Goal: Check status: Check status

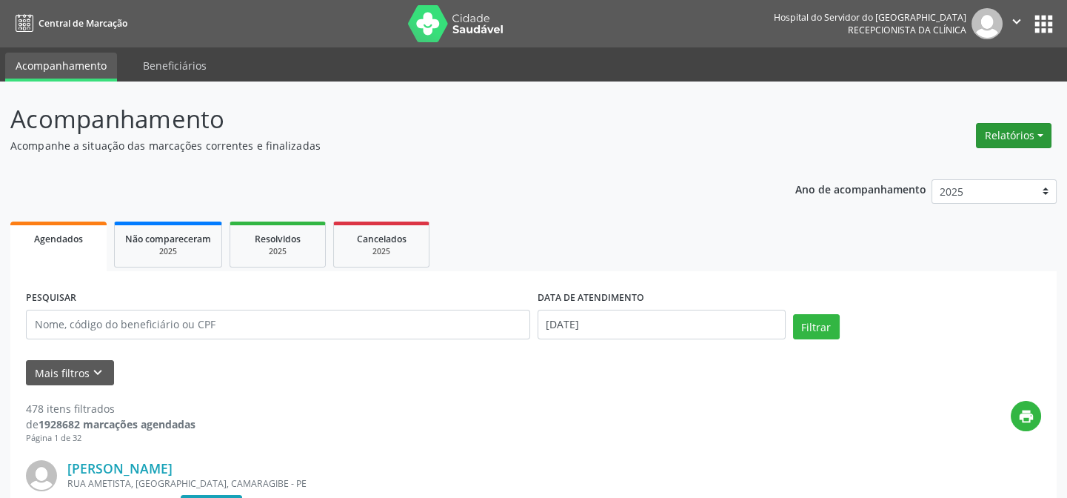
click at [1019, 133] on button "Relatórios" at bounding box center [1014, 135] width 76 height 25
click at [963, 164] on link "Agendamentos" at bounding box center [972, 166] width 159 height 21
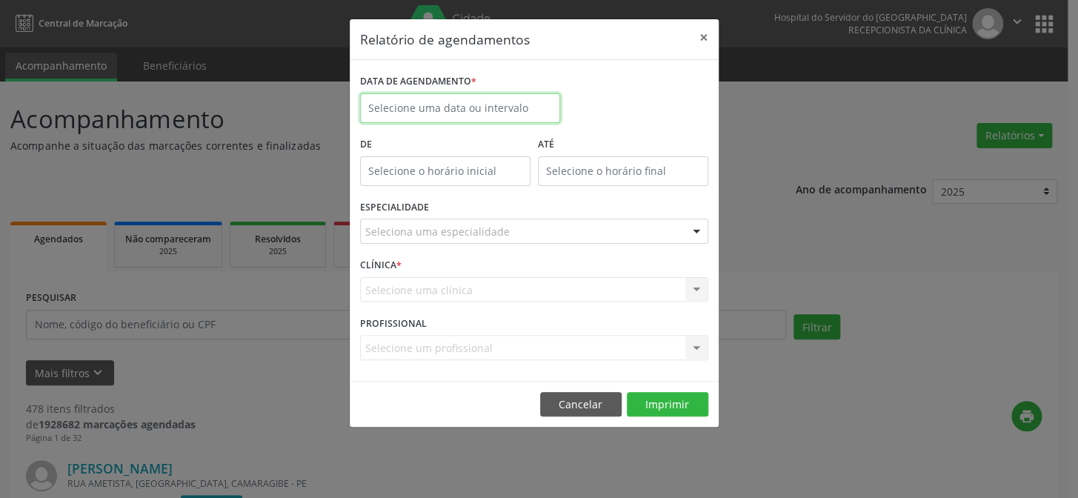
click at [416, 103] on input "text" at bounding box center [460, 108] width 200 height 30
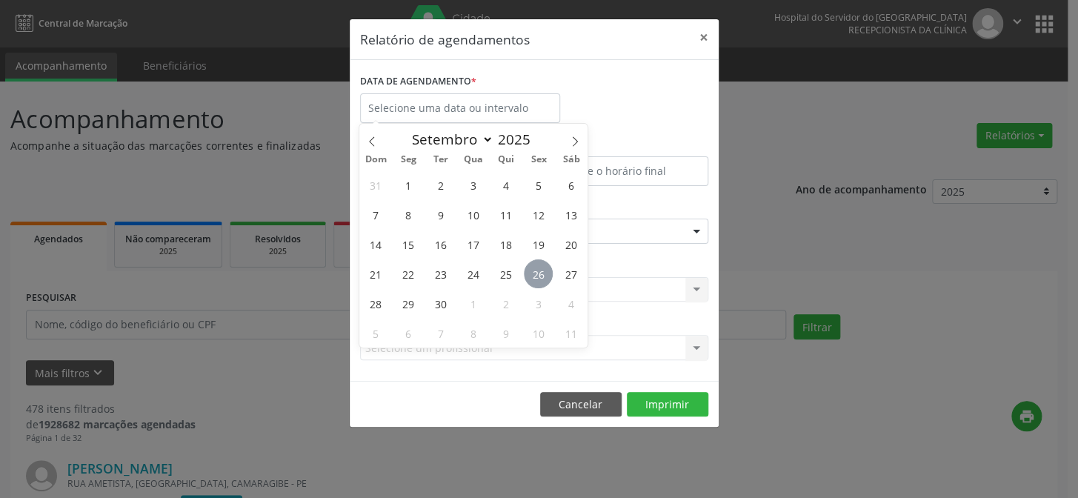
click at [536, 273] on span "26" at bounding box center [538, 273] width 29 height 29
type input "[DATE]"
click at [536, 273] on span "26" at bounding box center [538, 273] width 29 height 29
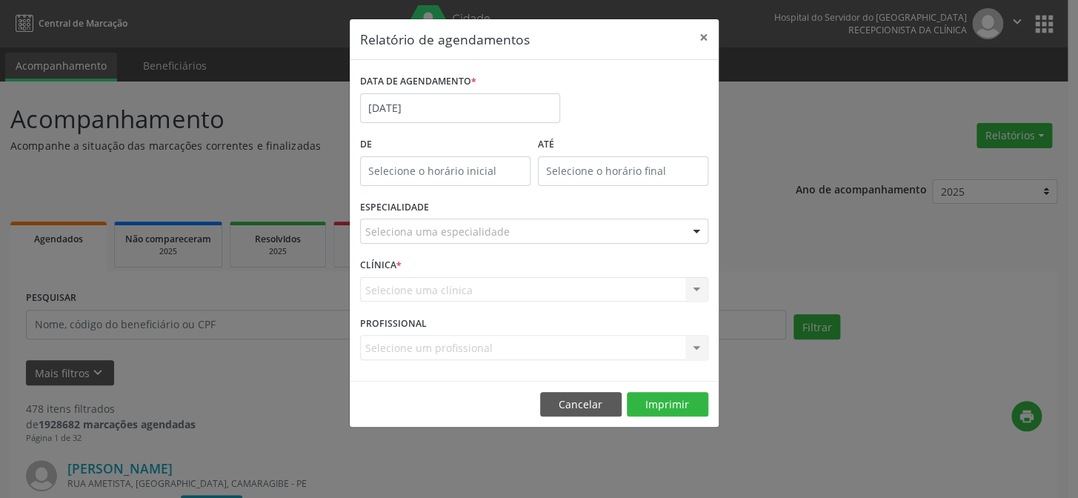
click at [420, 146] on label "De" at bounding box center [445, 144] width 170 height 23
click at [396, 172] on input "text" at bounding box center [445, 171] width 170 height 30
click at [464, 210] on span at bounding box center [466, 209] width 10 height 15
type input "11:00"
type input "11"
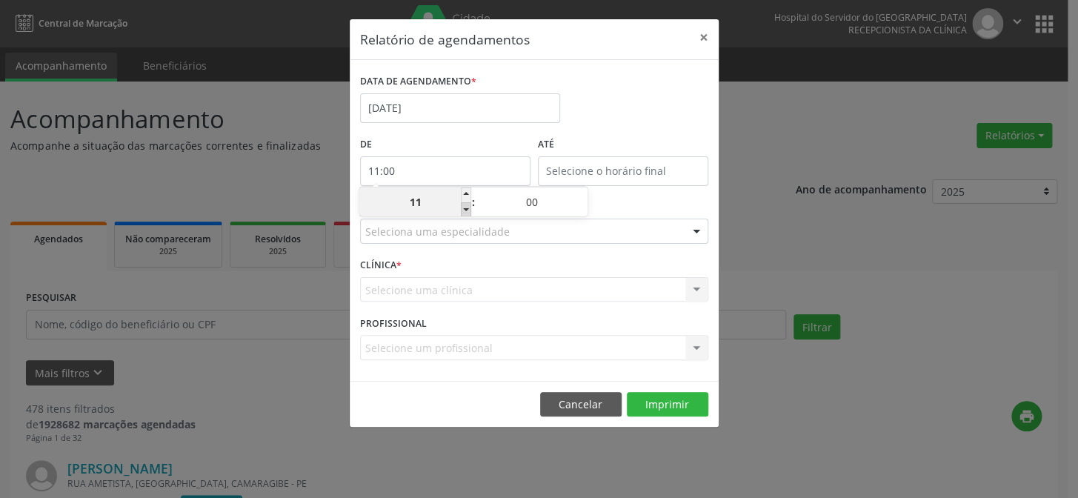
click at [464, 210] on span at bounding box center [466, 209] width 10 height 15
type input "10:00"
type input "10"
click at [464, 210] on span at bounding box center [466, 209] width 10 height 15
type input "09:00"
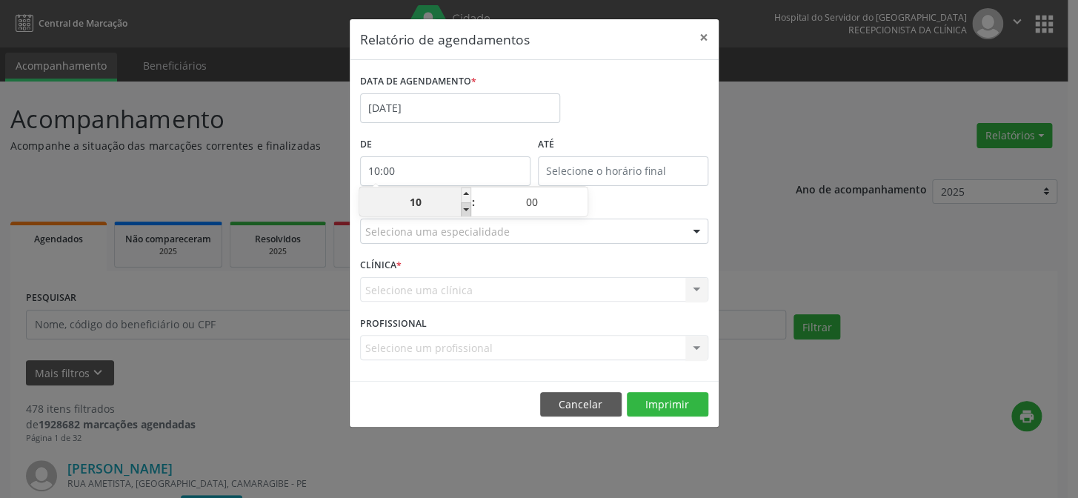
type input "09"
click at [464, 210] on span at bounding box center [466, 209] width 10 height 15
type input "08:00"
type input "08"
click at [464, 210] on span at bounding box center [466, 209] width 10 height 15
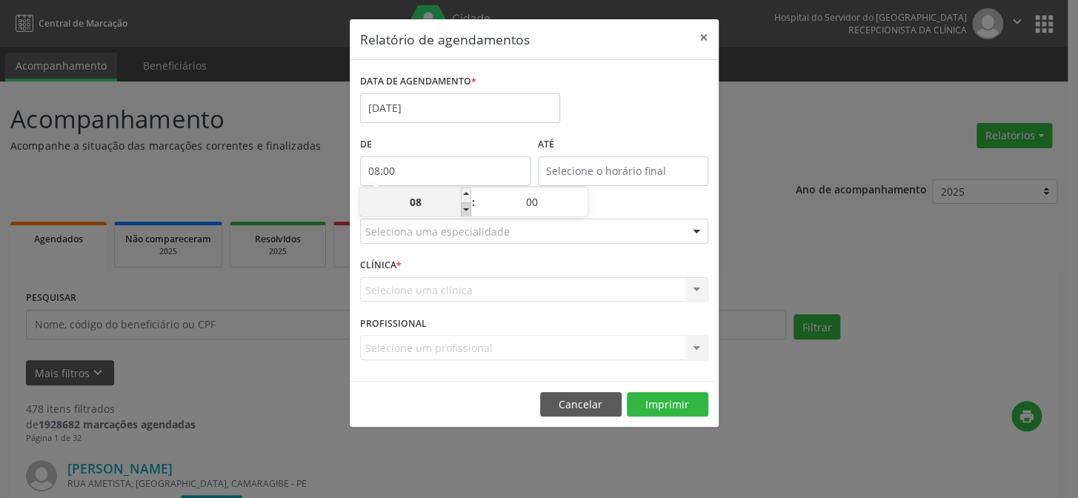
type input "07:00"
type input "07"
click at [620, 167] on input "12:00" at bounding box center [623, 171] width 170 height 30
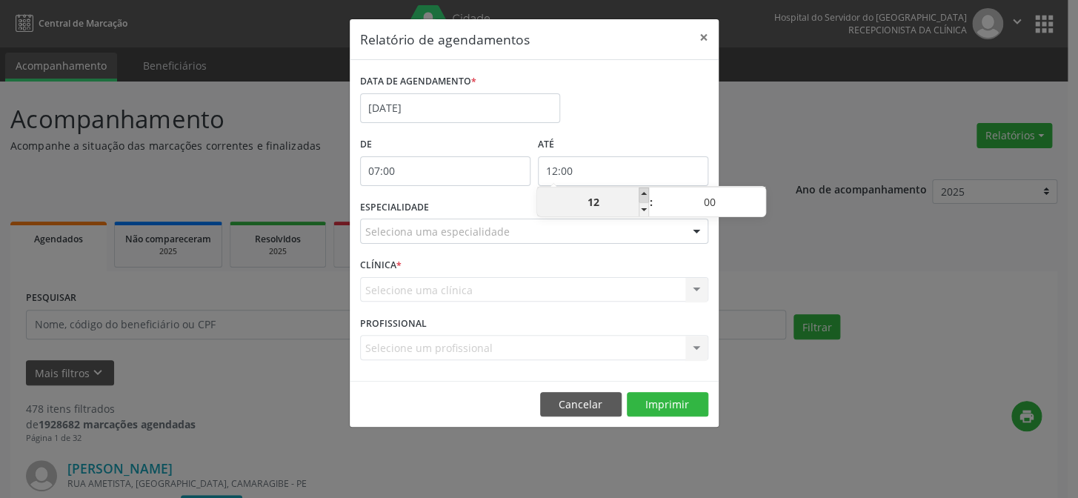
click at [639, 193] on span at bounding box center [644, 194] width 10 height 15
type input "13:00"
type input "13"
click at [639, 193] on span at bounding box center [644, 194] width 10 height 15
type input "14:00"
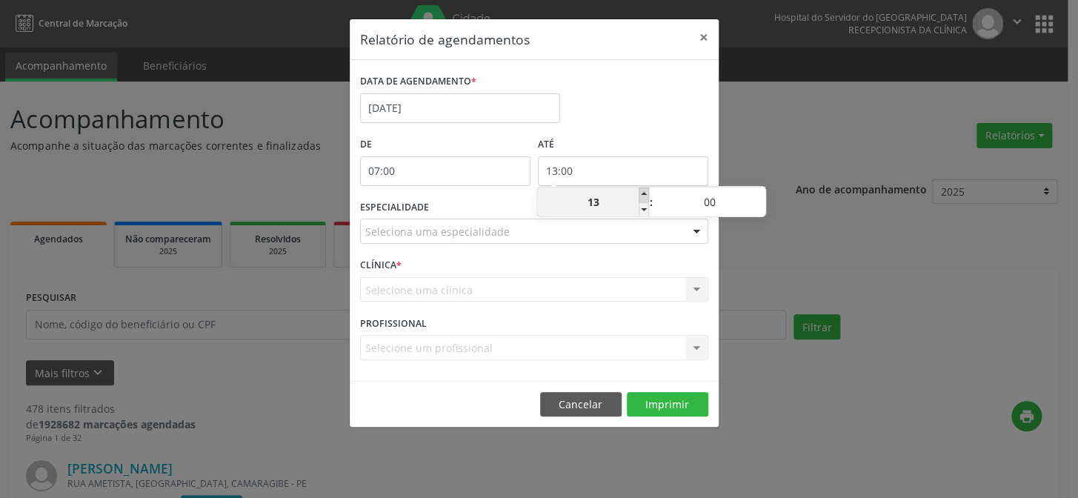
type input "14"
click at [643, 190] on span at bounding box center [644, 194] width 10 height 15
type input "15:00"
type input "15"
click at [643, 190] on span at bounding box center [644, 194] width 10 height 15
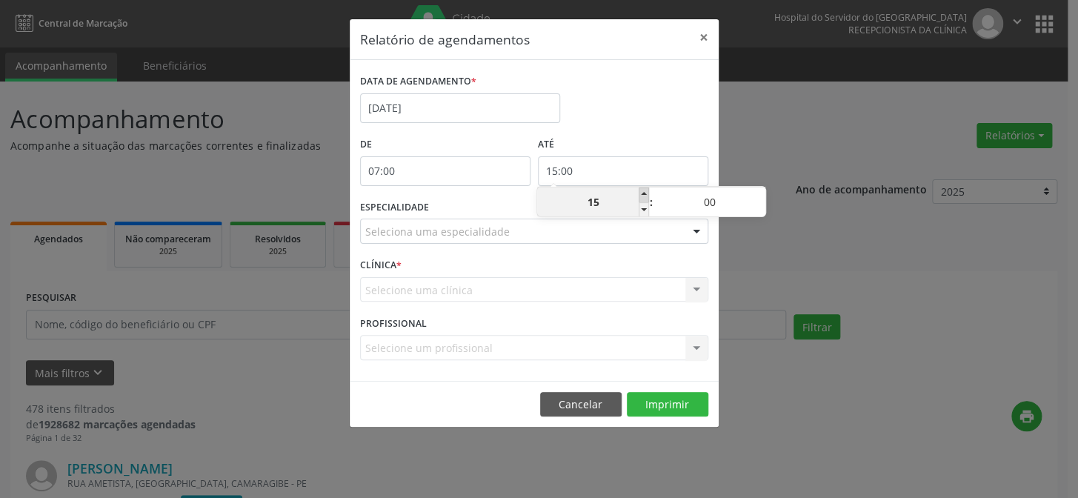
type input "16:00"
type input "16"
click at [643, 190] on span at bounding box center [644, 194] width 10 height 15
type input "17:00"
type input "17"
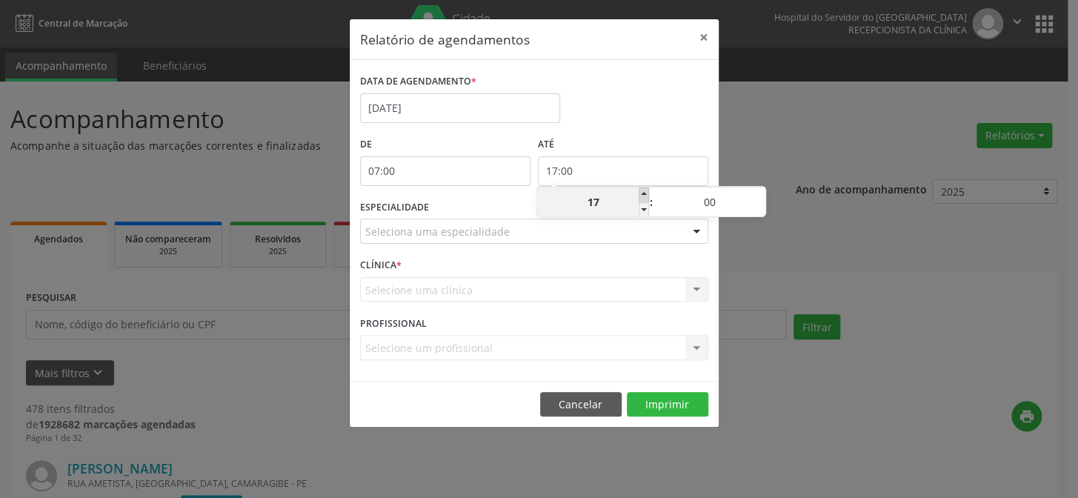
click at [643, 190] on span at bounding box center [644, 194] width 10 height 15
type input "18:00"
type input "18"
click at [643, 190] on span at bounding box center [644, 194] width 10 height 15
type input "19:00"
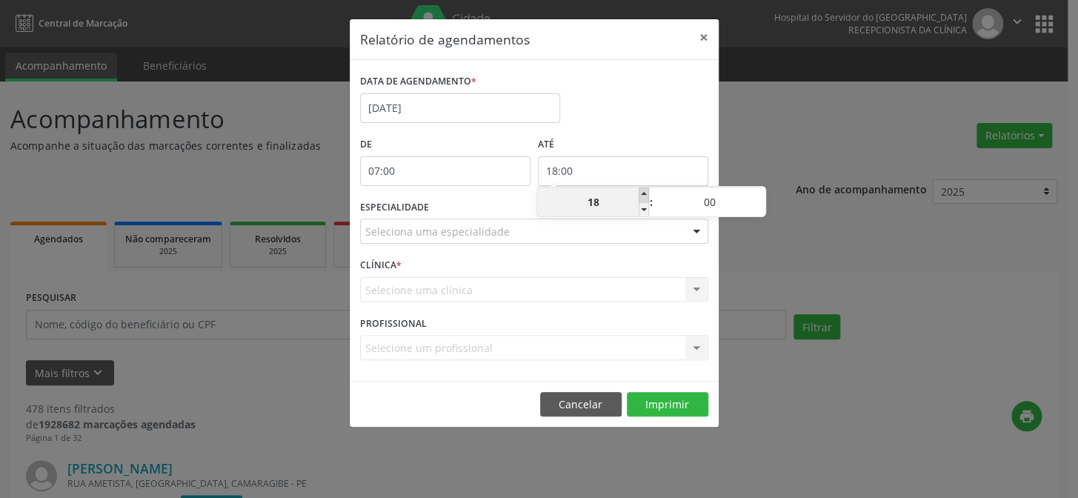
type input "19"
click at [643, 190] on span at bounding box center [644, 194] width 10 height 15
type input "20:00"
type input "20"
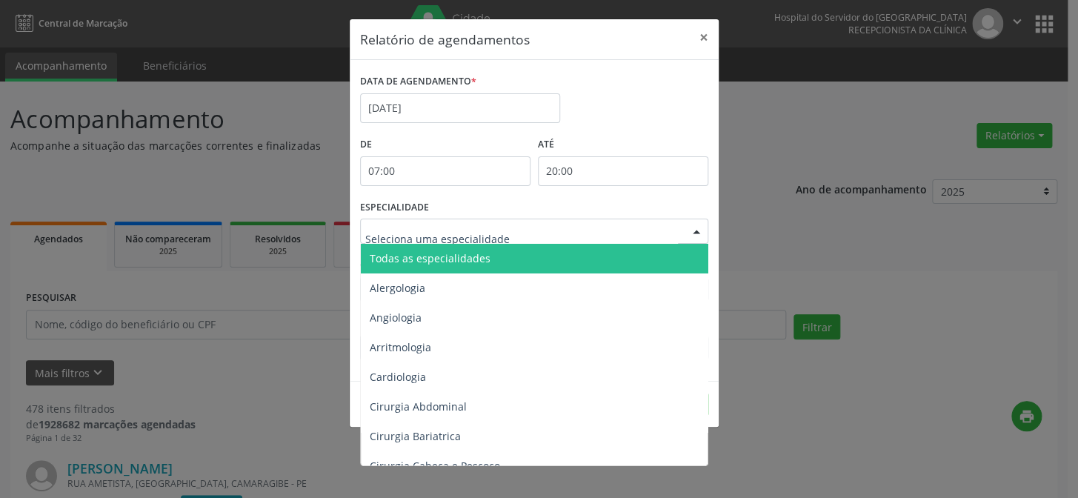
click at [694, 230] on div at bounding box center [696, 231] width 22 height 25
click at [636, 258] on span "Todas as especialidades" at bounding box center [535, 259] width 349 height 30
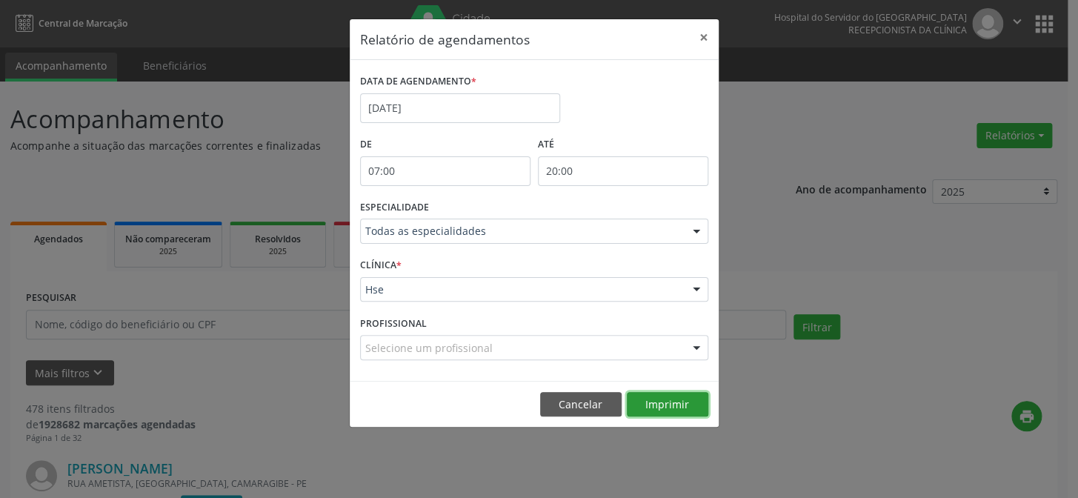
click at [658, 398] on button "Imprimir" at bounding box center [667, 404] width 81 height 25
click at [698, 36] on button "×" at bounding box center [704, 37] width 30 height 36
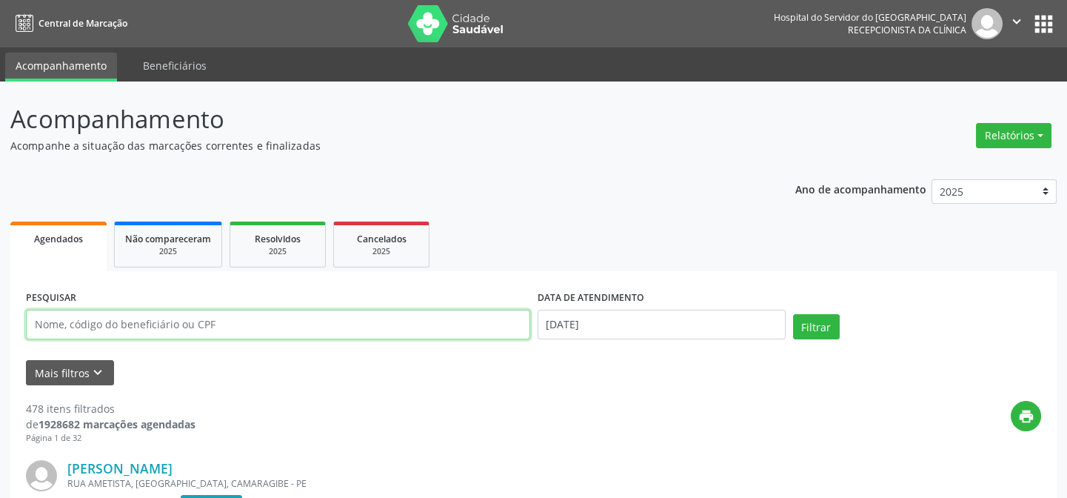
click at [52, 319] on input "text" at bounding box center [278, 325] width 504 height 30
type input "71856161404"
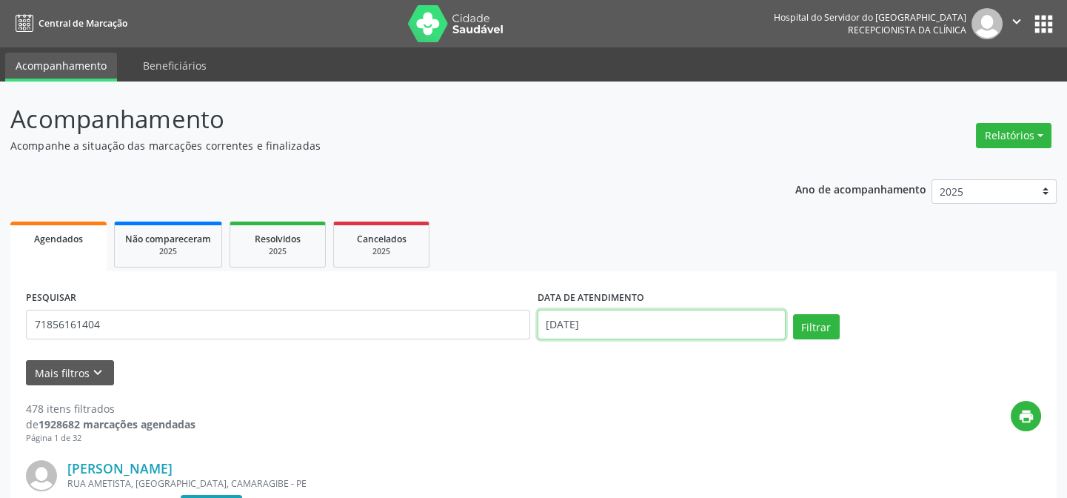
click at [551, 327] on input "[DATE]" at bounding box center [662, 325] width 248 height 30
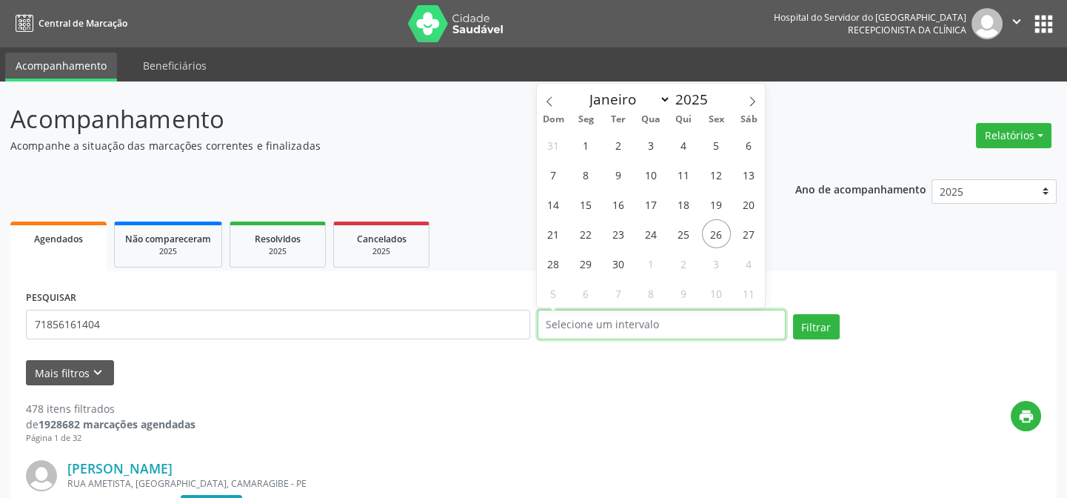
click at [793, 314] on button "Filtrar" at bounding box center [816, 326] width 47 height 25
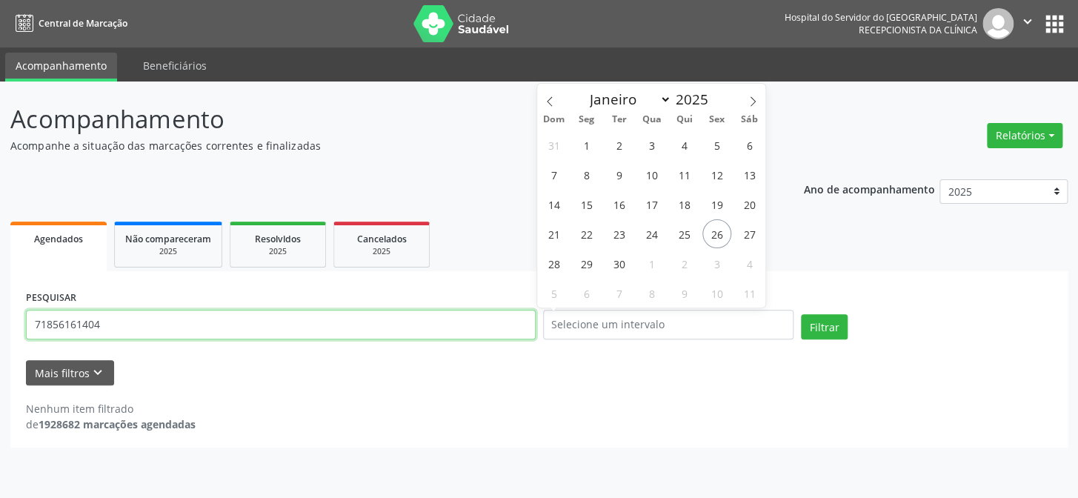
click at [127, 317] on input "71856161404" at bounding box center [281, 325] width 510 height 30
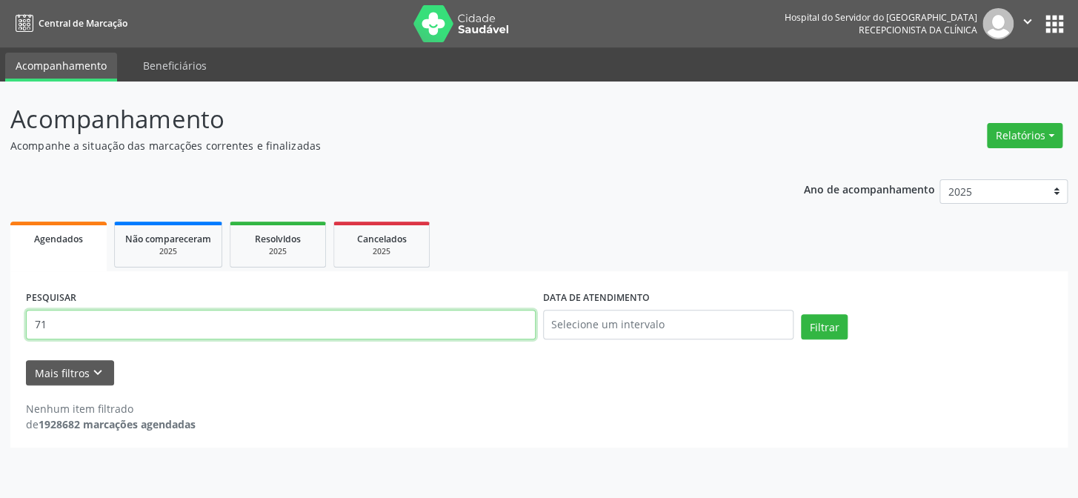
type input "7"
type input "13477854420"
click at [801, 314] on button "Filtrar" at bounding box center [824, 326] width 47 height 25
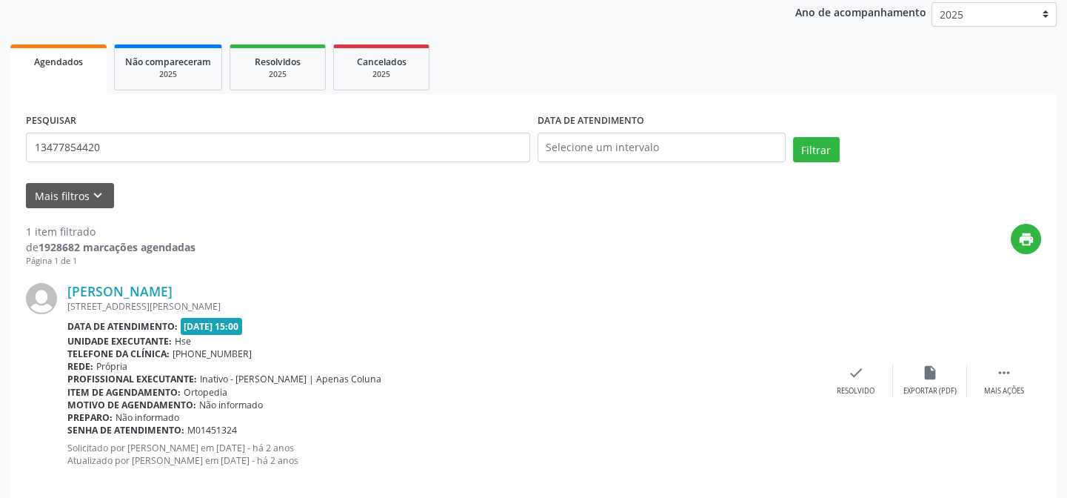
scroll to position [198, 0]
